Goal: Task Accomplishment & Management: Use online tool/utility

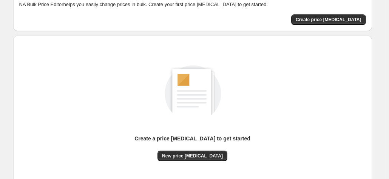
scroll to position [76, 0]
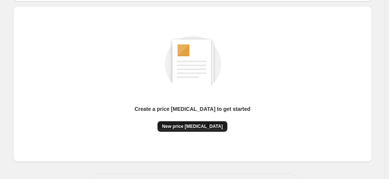
click at [195, 124] on span "New price [MEDICAL_DATA]" at bounding box center [192, 126] width 61 height 6
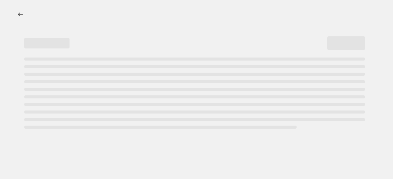
select select "percentage"
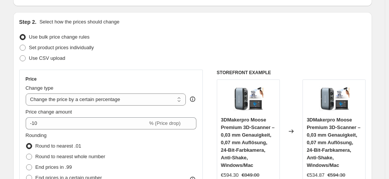
scroll to position [76, 0]
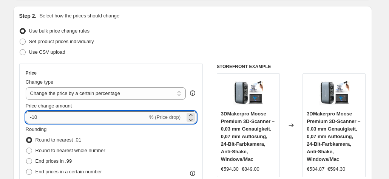
click at [135, 119] on input "-10" at bounding box center [87, 117] width 122 height 12
type input "-1"
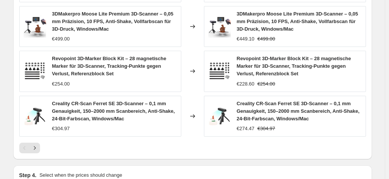
scroll to position [624, 0]
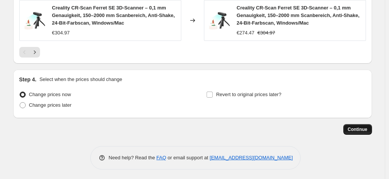
type input "-40"
click at [356, 127] on span "Continue" at bounding box center [358, 129] width 20 height 6
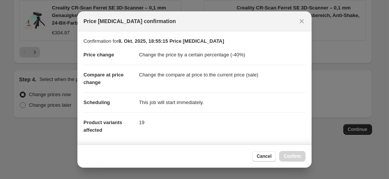
scroll to position [138, 0]
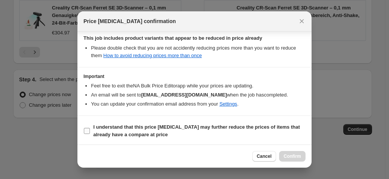
click at [208, 130] on span "I understand that this price [MEDICAL_DATA] may further reduce the prices of it…" at bounding box center [199, 130] width 212 height 15
click at [90, 130] on input "I understand that this price [MEDICAL_DATA] may further reduce the prices of it…" at bounding box center [87, 131] width 6 height 6
checkbox input "true"
click at [289, 156] on span "Confirm" at bounding box center [292, 156] width 17 height 6
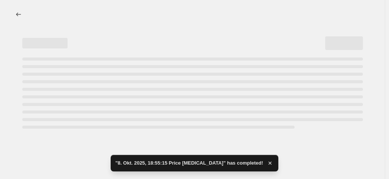
select select "percentage"
